Goal: Task Accomplishment & Management: Complete application form

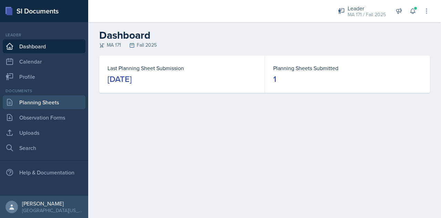
click at [57, 100] on link "Planning Sheets" at bounding box center [44, 102] width 83 height 14
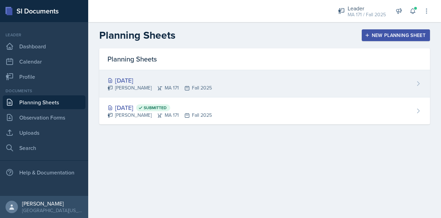
click at [217, 78] on div "[DATE] [PERSON_NAME] MA 171 Fall 2025" at bounding box center [264, 83] width 331 height 27
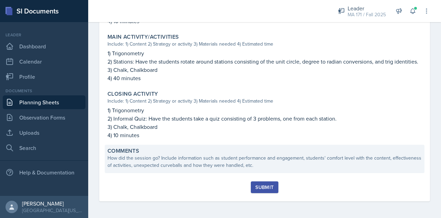
click at [150, 159] on div "How did the session go? Include information such as student performance and eng…" at bounding box center [265, 161] width 315 height 14
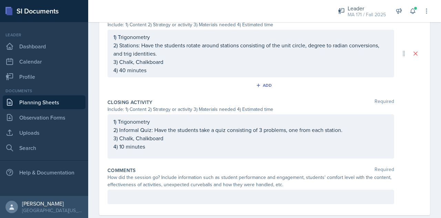
click at [148, 187] on div "Comments Required How did the session go? Include information such as student p…" at bounding box center [265, 187] width 315 height 46
click at [159, 190] on div at bounding box center [251, 196] width 287 height 14
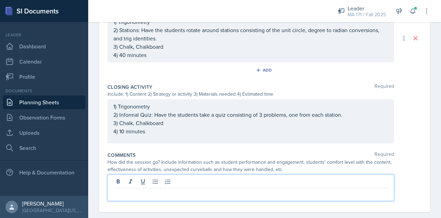
scroll to position [348, 0]
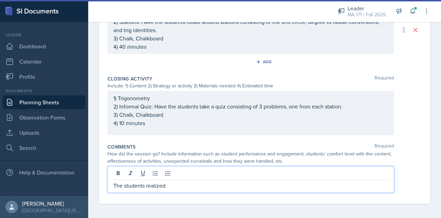
click at [173, 184] on p "The students realized" at bounding box center [250, 185] width 275 height 8
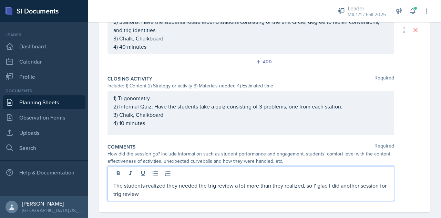
click at [316, 185] on p "The students realized they needed the trig review a lot more than they realized…" at bounding box center [250, 189] width 275 height 17
click at [315, 187] on p "The students realized they needed the trig review a lot more than they realized…" at bounding box center [250, 189] width 275 height 17
click at [304, 191] on p "The students realized they needed the trig review a lot more than they realized…" at bounding box center [250, 189] width 275 height 17
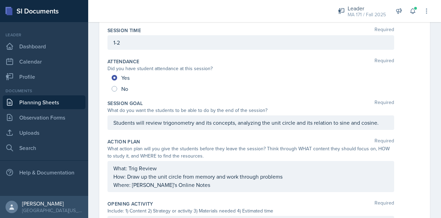
scroll to position [0, 0]
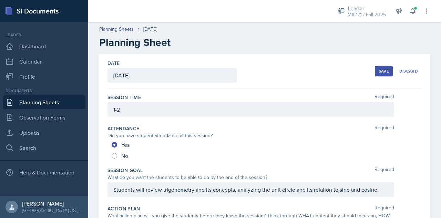
click at [379, 68] on div "Save" at bounding box center [384, 71] width 10 height 6
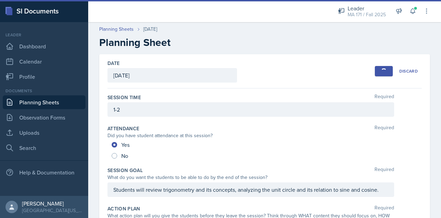
click at [243, 122] on div "Attendance Required Did you have student attendance at this session? Yes No" at bounding box center [265, 143] width 315 height 42
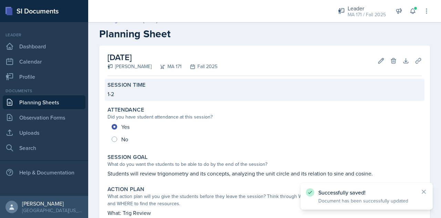
scroll to position [306, 0]
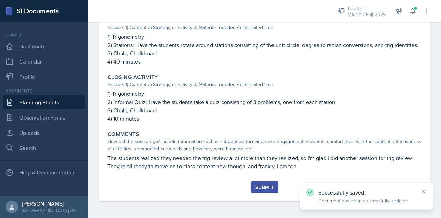
click at [262, 188] on div "Submit" at bounding box center [265, 187] width 18 height 6
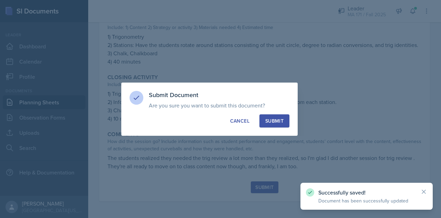
click at [273, 123] on div "Submit" at bounding box center [275, 120] width 18 height 7
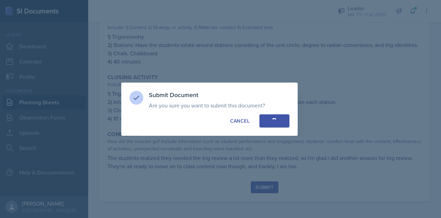
radio input "true"
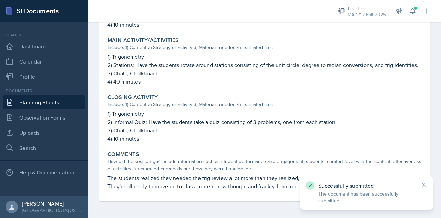
click at [57, 102] on link "Planning Sheets" at bounding box center [44, 102] width 83 height 14
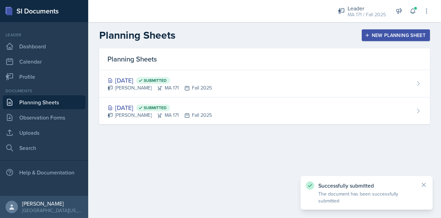
click at [374, 39] on button "New Planning Sheet" at bounding box center [396, 35] width 68 height 12
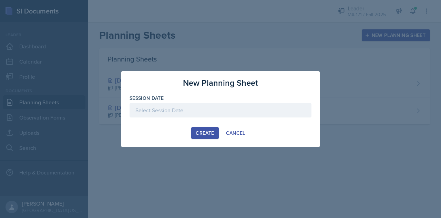
click at [222, 110] on div at bounding box center [221, 110] width 182 height 14
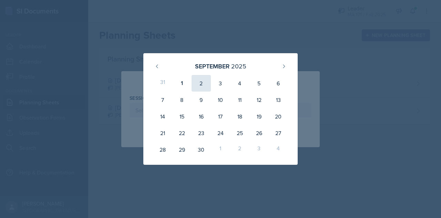
click at [201, 81] on div "2" at bounding box center [201, 83] width 19 height 17
type input "[DATE]"
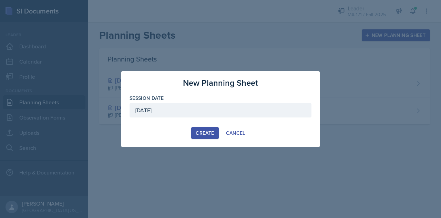
click at [211, 127] on button "Create" at bounding box center [204, 133] width 27 height 12
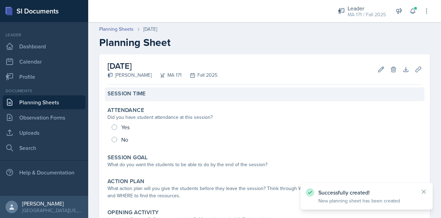
click at [168, 97] on div "Session Time" at bounding box center [265, 93] width 315 height 7
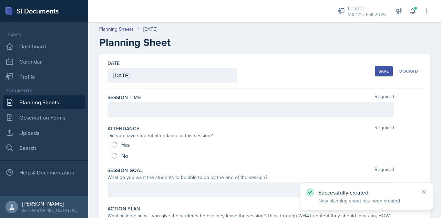
click at [174, 112] on div at bounding box center [251, 109] width 287 height 14
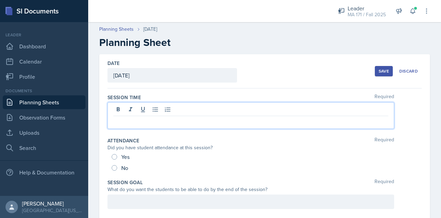
click at [165, 124] on p at bounding box center [250, 121] width 275 height 8
click at [168, 201] on div at bounding box center [251, 201] width 287 height 14
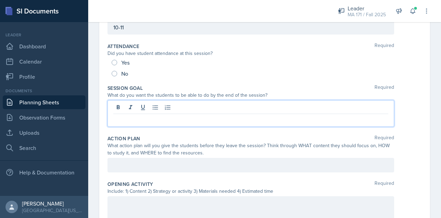
scroll to position [87, 0]
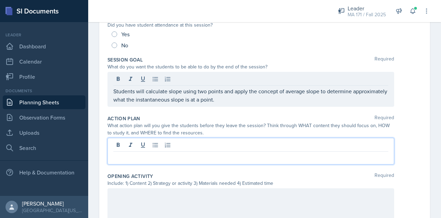
click at [170, 153] on p at bounding box center [250, 157] width 275 height 8
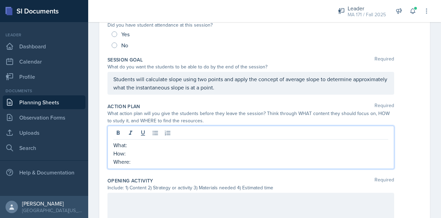
click at [170, 142] on p "What:" at bounding box center [250, 145] width 275 height 8
click at [198, 153] on p "How: Work through problems" at bounding box center [250, 153] width 275 height 8
click at [199, 162] on p "Where:" at bounding box center [250, 161] width 275 height 8
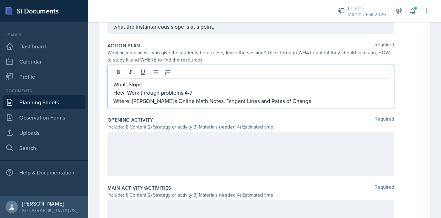
click at [161, 155] on div at bounding box center [251, 154] width 287 height 44
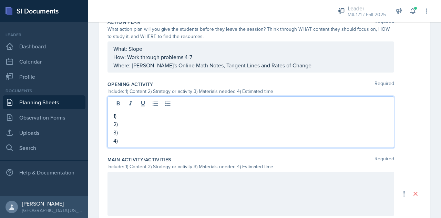
scroll to position [196, 0]
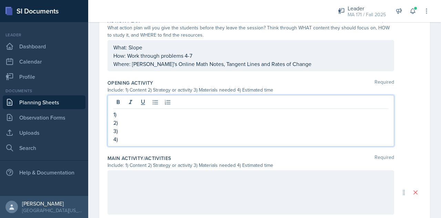
click at [133, 111] on p "1)" at bounding box center [250, 114] width 275 height 8
click at [137, 131] on p "3)" at bounding box center [250, 131] width 275 height 8
click at [137, 137] on p "4)" at bounding box center [250, 139] width 275 height 8
drag, startPoint x: 149, startPoint y: 139, endPoint x: 108, endPoint y: 105, distance: 53.7
click at [108, 105] on div "1) Slopes 2) 3) Chalk, Chalkboard 4) 10 minutes" at bounding box center [251, 120] width 287 height 51
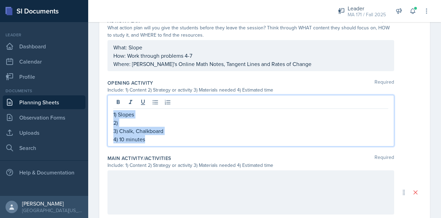
copy div "1) Slopes 2) 3) Chalk, Chalkboard 4) 10 minutes"
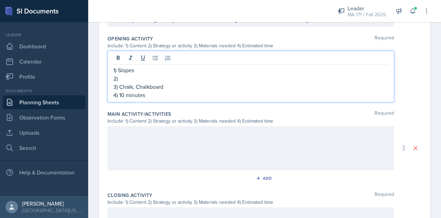
click at [149, 134] on p at bounding box center [250, 133] width 275 height 8
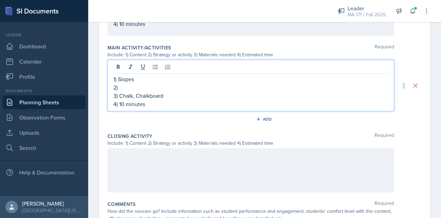
click at [128, 161] on div at bounding box center [251, 170] width 287 height 44
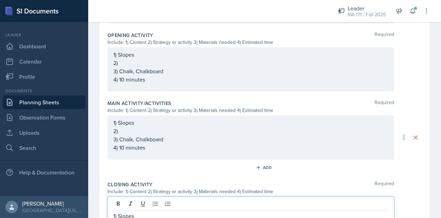
click at [130, 64] on p "2)" at bounding box center [250, 63] width 275 height 8
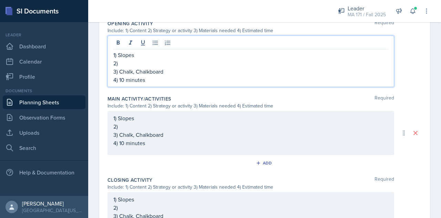
click at [121, 142] on div "1) Slopes 2) 3) Chalk, Chalkboard 4) 10 minutes" at bounding box center [250, 130] width 275 height 33
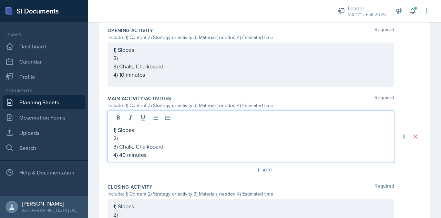
click at [150, 60] on p "2)" at bounding box center [250, 58] width 275 height 8
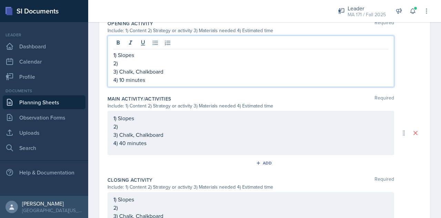
click at [158, 62] on p "2)" at bounding box center [250, 63] width 275 height 8
click at [141, 124] on div "1) Slopes 2) 3) Chalk, Chalkboard 4) 40 minutes" at bounding box center [250, 130] width 275 height 33
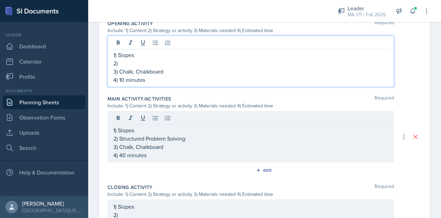
click at [143, 60] on div "1) Slopes 2) 3) Chalk, Chalkboard 4) 10 minutes" at bounding box center [250, 67] width 275 height 33
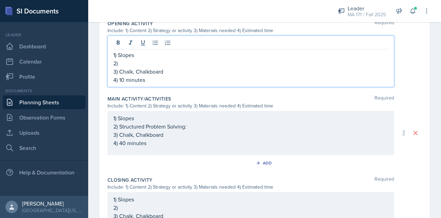
click at [155, 64] on p "2)" at bounding box center [250, 63] width 275 height 8
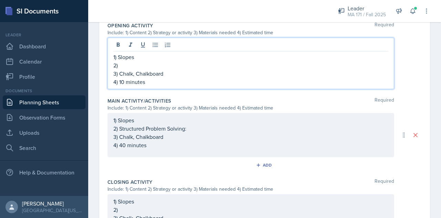
click at [143, 66] on p "2)" at bounding box center [250, 65] width 275 height 8
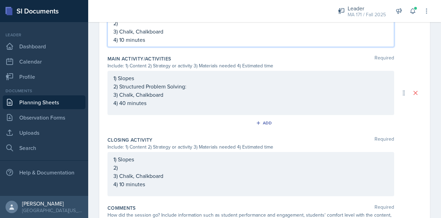
click at [138, 167] on p "2)" at bounding box center [250, 167] width 275 height 8
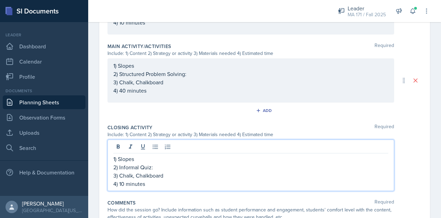
click at [195, 72] on div "1) Slopes 2) Structured Problem Solving: 3) Chalk, Chalkboard 4) 40 minutes" at bounding box center [250, 77] width 275 height 33
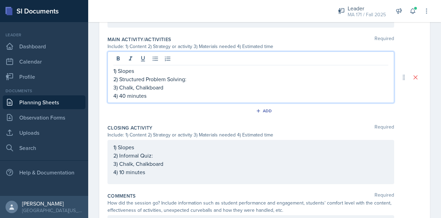
click at [175, 155] on div "1) Slopes 2) Informal Quiz: 3) Chalk, Chalkboard 4) 10 minutes" at bounding box center [250, 159] width 275 height 33
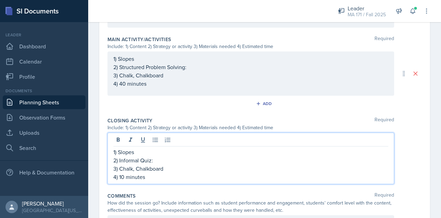
scroll to position [300, 0]
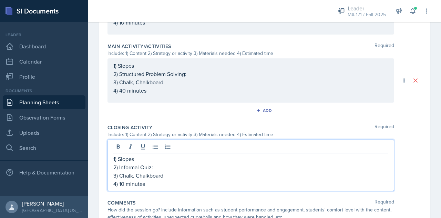
click at [172, 168] on p "2) Informal Quiz:" at bounding box center [250, 167] width 275 height 8
click at [165, 166] on p "2) Informal Quiz: Test the students individually to emulate a testing environme…" at bounding box center [250, 167] width 275 height 8
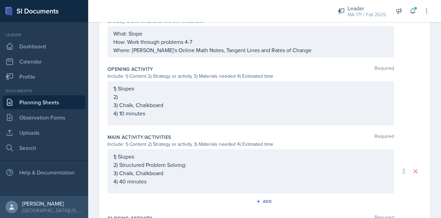
click at [196, 163] on p "2) Structured Problem Solving:" at bounding box center [250, 164] width 275 height 8
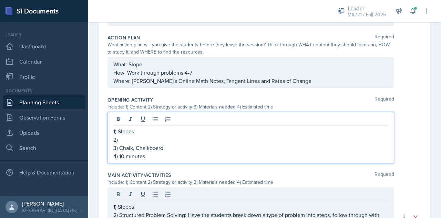
click at [167, 135] on p "2)" at bounding box center [250, 139] width 275 height 8
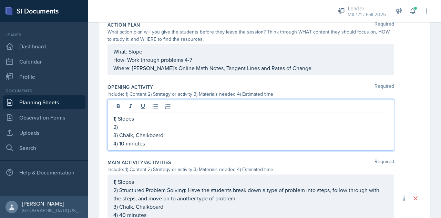
scroll to position [192, 0]
click at [161, 125] on p "2)" at bounding box center [250, 126] width 275 height 8
click at [150, 124] on p "2)" at bounding box center [250, 126] width 275 height 8
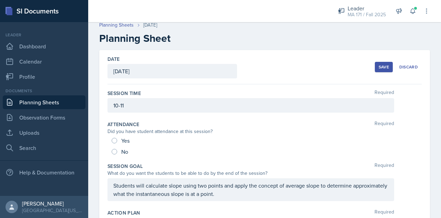
scroll to position [0, 0]
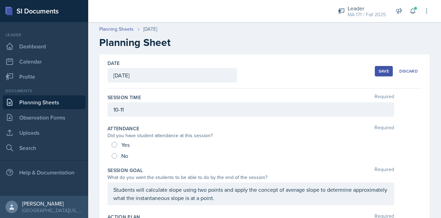
click at [379, 70] on div "Save" at bounding box center [384, 71] width 10 height 6
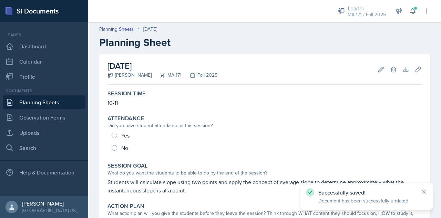
click at [80, 100] on link "Planning Sheets" at bounding box center [44, 102] width 83 height 14
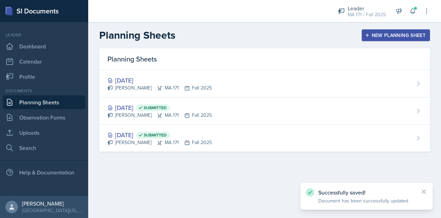
click at [374, 35] on div "New Planning Sheet" at bounding box center [396, 35] width 59 height 6
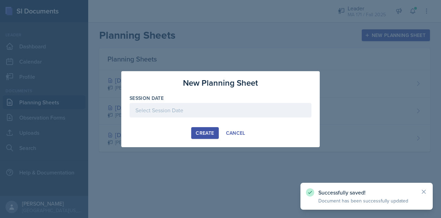
click at [194, 109] on div at bounding box center [221, 110] width 182 height 14
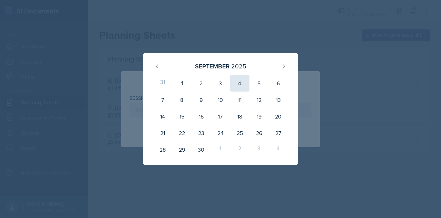
click at [242, 83] on div "4" at bounding box center [239, 83] width 19 height 17
type input "[DATE]"
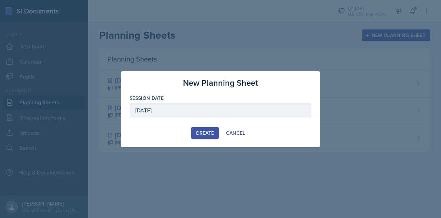
click at [206, 131] on div "Create" at bounding box center [205, 133] width 18 height 6
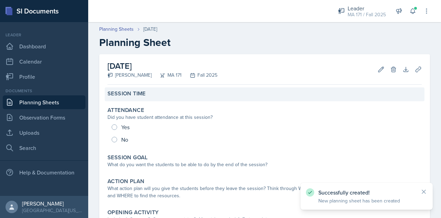
click at [160, 95] on div "Session Time" at bounding box center [265, 93] width 315 height 7
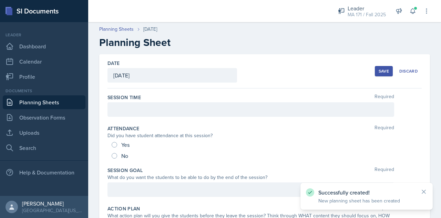
click at [167, 104] on div at bounding box center [251, 109] width 287 height 14
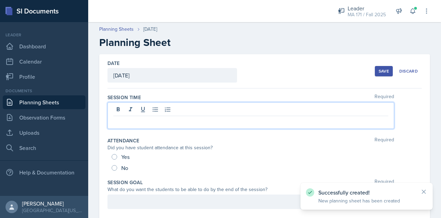
click at [190, 120] on p at bounding box center [250, 121] width 275 height 8
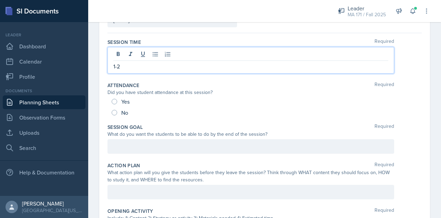
click at [143, 150] on p at bounding box center [250, 146] width 275 height 8
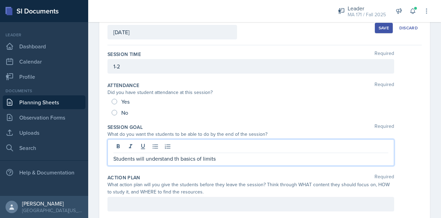
click at [179, 159] on p "Students will understand th basics of limits" at bounding box center [250, 158] width 275 height 8
click at [228, 159] on p "Students will understand the basics of limits" at bounding box center [250, 158] width 275 height 8
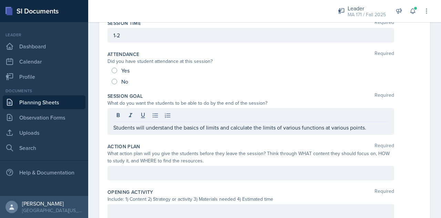
click at [196, 167] on div at bounding box center [251, 173] width 287 height 14
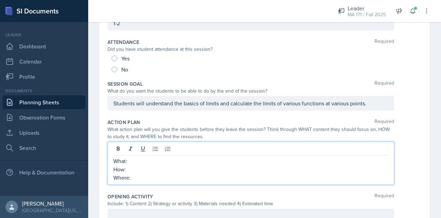
click at [219, 160] on p "What:" at bounding box center [250, 161] width 275 height 8
click at [175, 178] on p "Where:" at bounding box center [250, 177] width 275 height 8
click at [161, 169] on p "How: Work through problems 1-6" at bounding box center [250, 169] width 275 height 8
click at [167, 174] on p "Where:" at bounding box center [250, 177] width 275 height 8
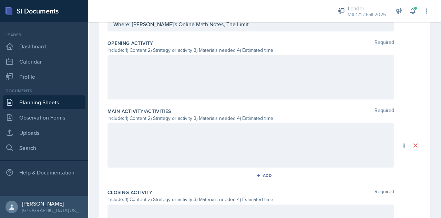
click at [179, 88] on div at bounding box center [251, 77] width 287 height 44
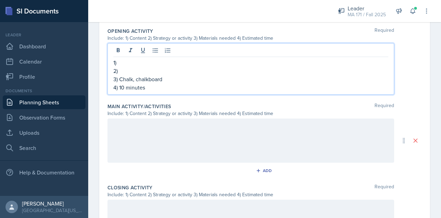
click at [142, 58] on p "1)" at bounding box center [250, 62] width 275 height 8
drag, startPoint x: 152, startPoint y: 87, endPoint x: 111, endPoint y: 58, distance: 50.6
click at [111, 58] on div "1) Limits 2) 3) Chalk, chalkboard 4) 10 minutes" at bounding box center [251, 68] width 287 height 51
copy div "1) Limits 2) 3) Chalk, chalkboard 4) 10 minutes"
click at [143, 128] on div at bounding box center [251, 140] width 287 height 44
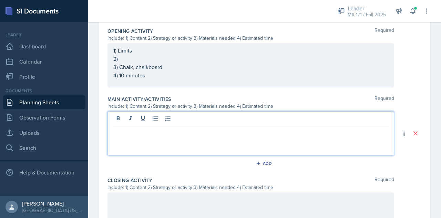
scroll to position [251, 0]
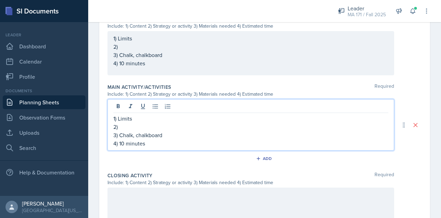
click at [163, 197] on div at bounding box center [251, 209] width 287 height 44
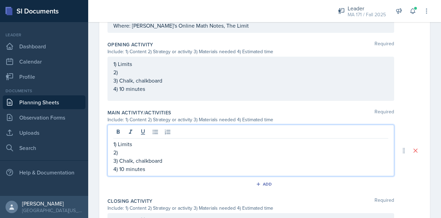
scroll to position [238, 0]
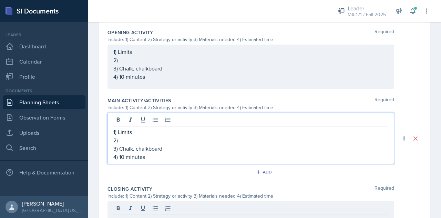
click at [122, 157] on p "4) 10 minutes" at bounding box center [250, 156] width 275 height 8
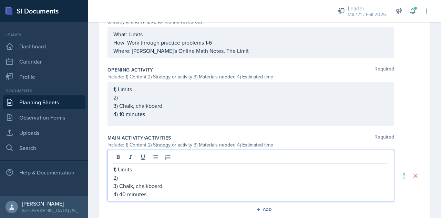
click at [148, 96] on p "2)" at bounding box center [250, 97] width 275 height 8
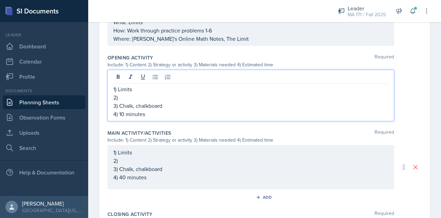
click at [168, 163] on div "1) Limits 2) 3) Chalk, chalkboard 4) 40 minutes" at bounding box center [250, 164] width 275 height 33
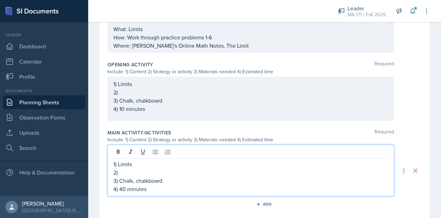
click at [148, 170] on p "2)" at bounding box center [250, 172] width 275 height 8
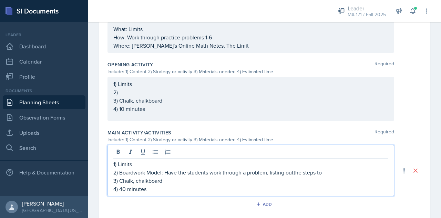
click at [293, 171] on p "2) Boardwork Model: Have the students work through a problem, listing outthe st…" at bounding box center [250, 172] width 275 height 8
click at [333, 171] on p "2) Boardwork Model: Have the students work through a problem, listing out the s…" at bounding box center [250, 172] width 275 height 8
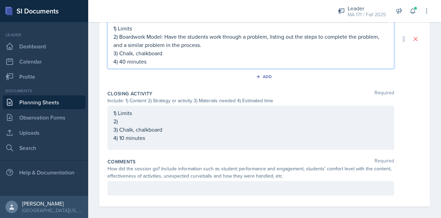
click at [175, 121] on p "2)" at bounding box center [250, 121] width 275 height 8
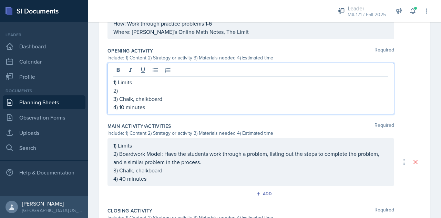
click at [141, 86] on p "2)" at bounding box center [250, 90] width 275 height 8
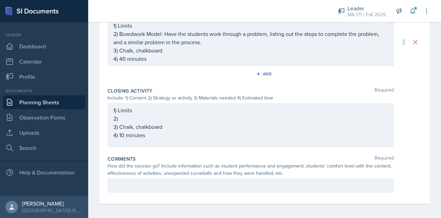
click at [129, 116] on div "1) Limits 2) 3) Chalk, chalkboard 4) 10 minutes" at bounding box center [250, 122] width 275 height 33
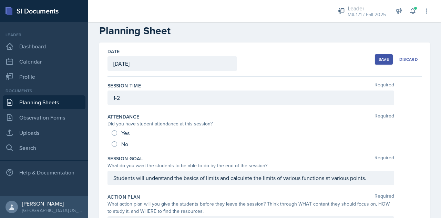
scroll to position [0, 0]
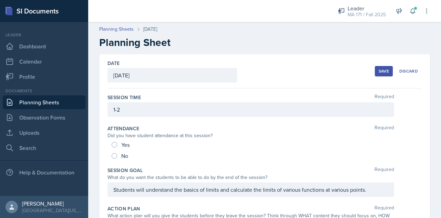
click at [381, 69] on div "Save" at bounding box center [384, 71] width 10 height 6
